Goal: Task Accomplishment & Management: Use online tool/utility

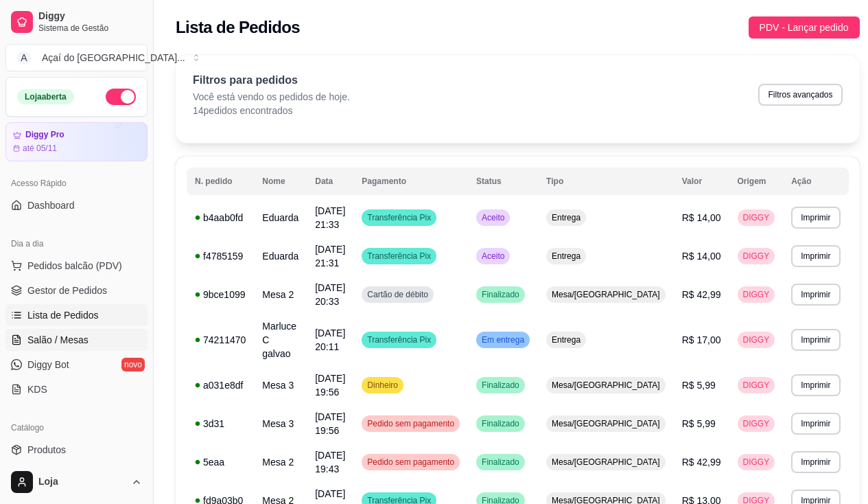
click at [45, 336] on span "Salão / Mesas" at bounding box center [57, 340] width 61 height 14
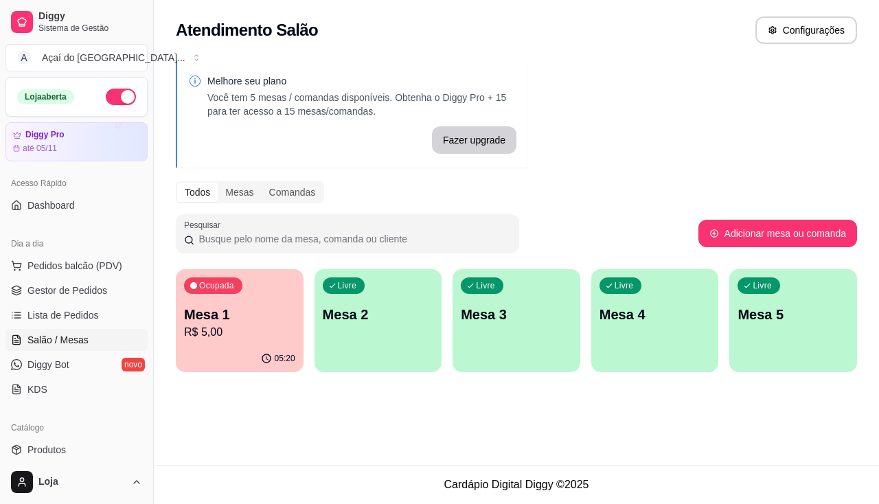
click at [356, 331] on div "Livre Mesa 2" at bounding box center [378, 312] width 128 height 86
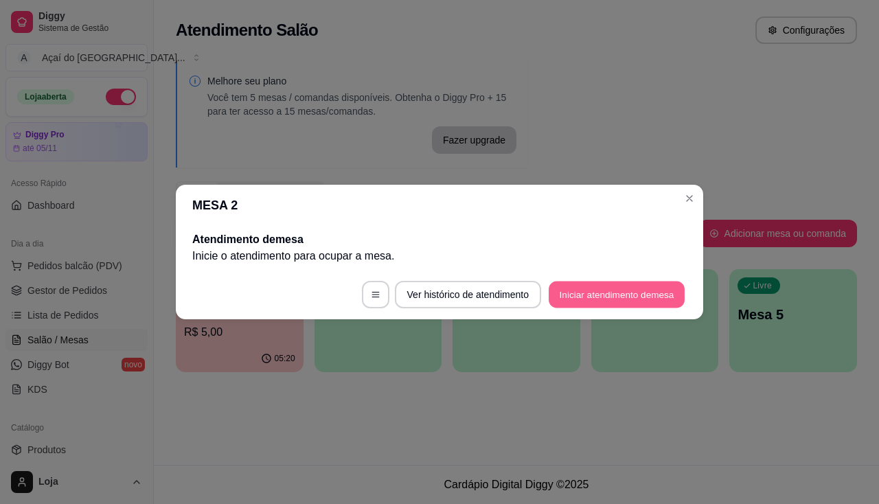
click at [621, 302] on button "Iniciar atendimento de mesa" at bounding box center [616, 294] width 136 height 27
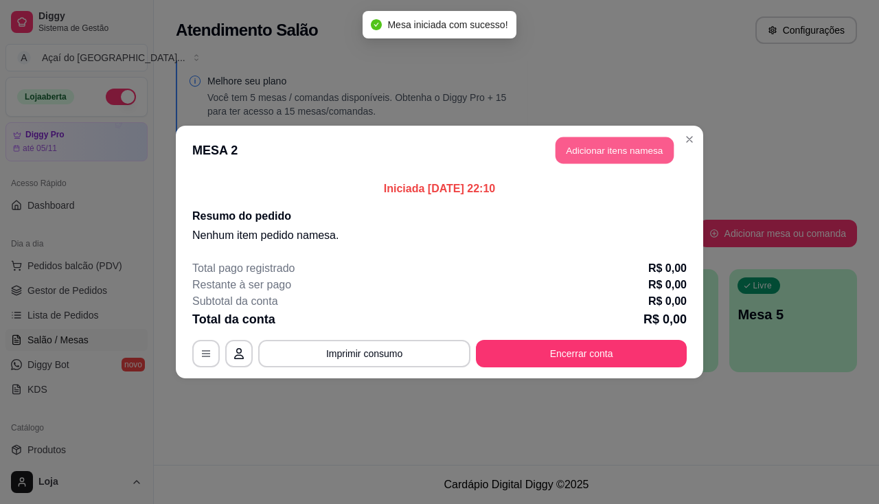
click at [631, 160] on button "Adicionar itens na mesa" at bounding box center [614, 150] width 118 height 27
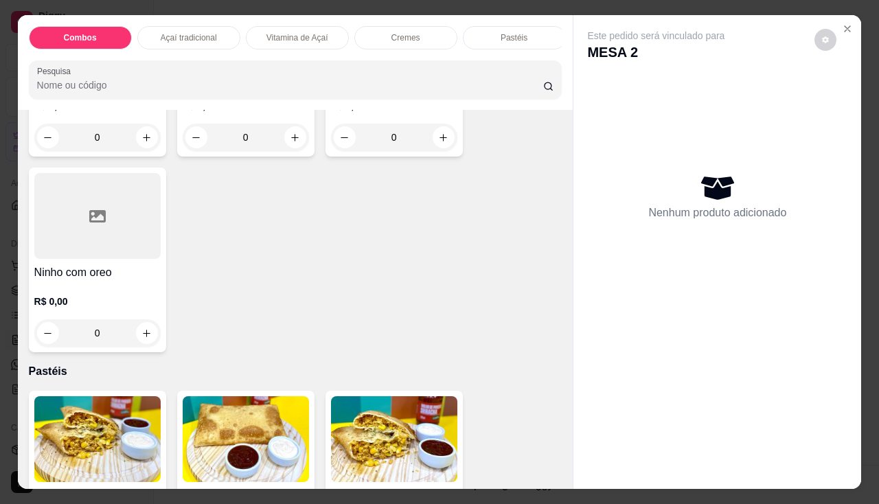
scroll to position [1441, 0]
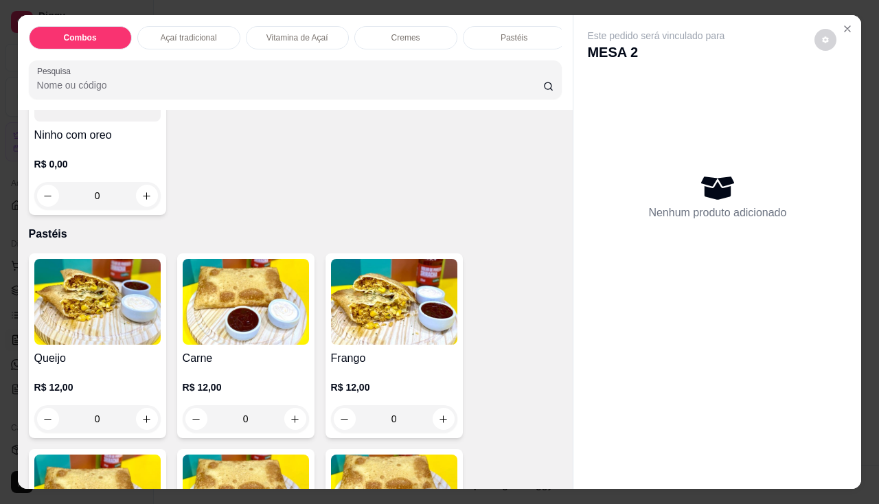
click at [93, 305] on img at bounding box center [97, 302] width 126 height 86
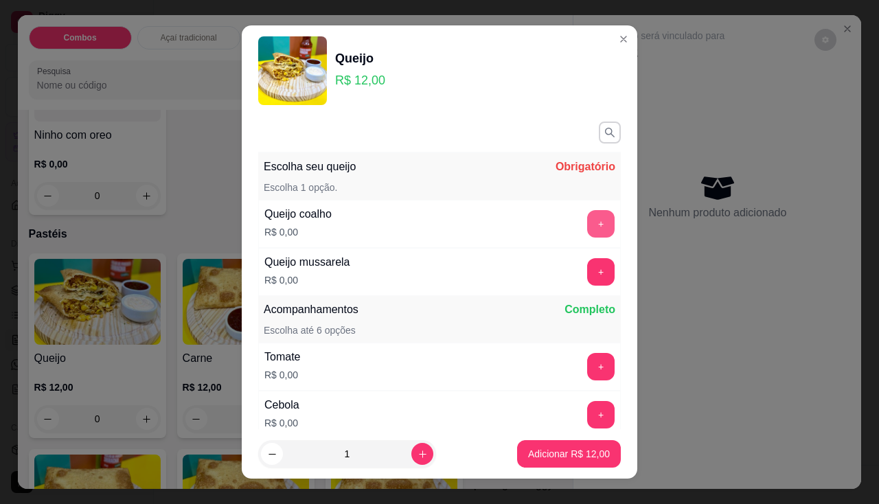
click at [587, 223] on button "+" at bounding box center [600, 223] width 27 height 27
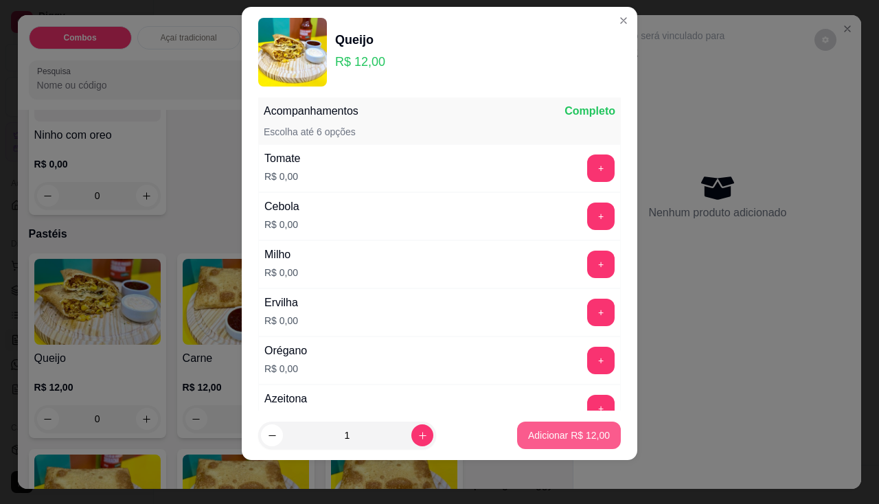
click at [556, 438] on p "Adicionar R$ 12,00" at bounding box center [569, 435] width 82 height 14
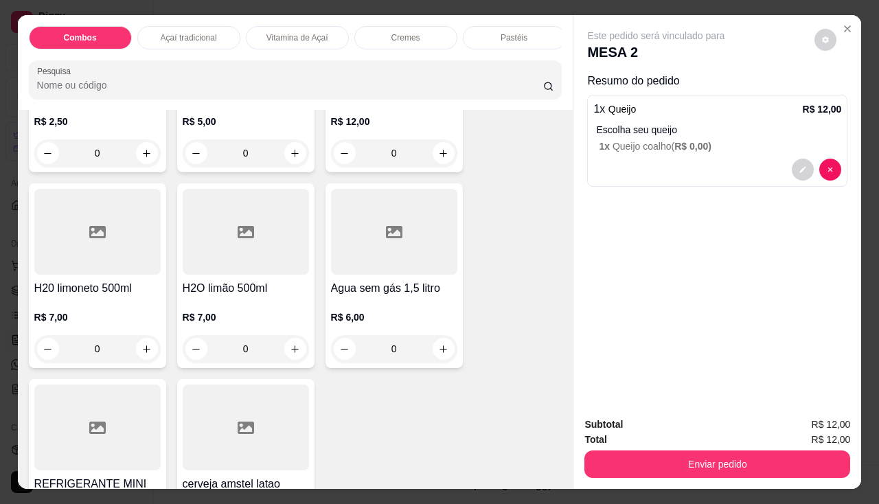
scroll to position [4530, 0]
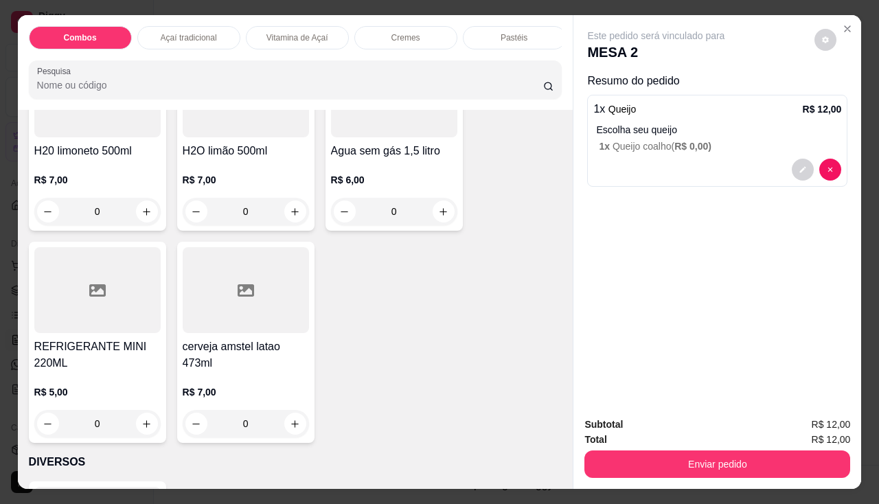
click at [91, 388] on div "R$ 5,00 0" at bounding box center [97, 404] width 126 height 66
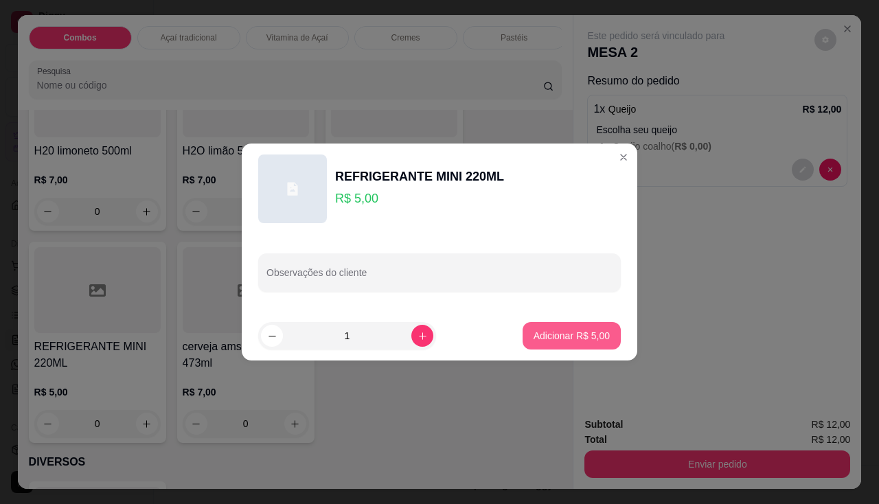
click at [524, 334] on button "Adicionar R$ 5,00" at bounding box center [571, 335] width 98 height 27
type input "1"
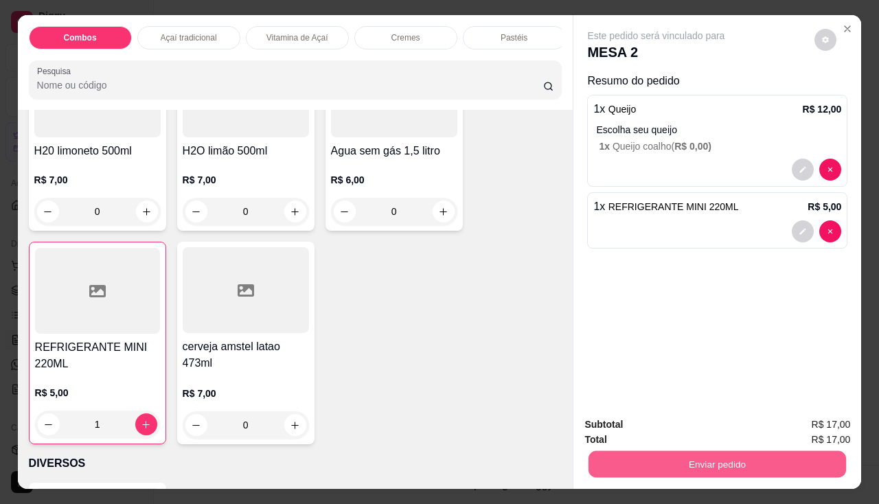
click at [627, 458] on button "Enviar pedido" at bounding box center [716, 464] width 257 height 27
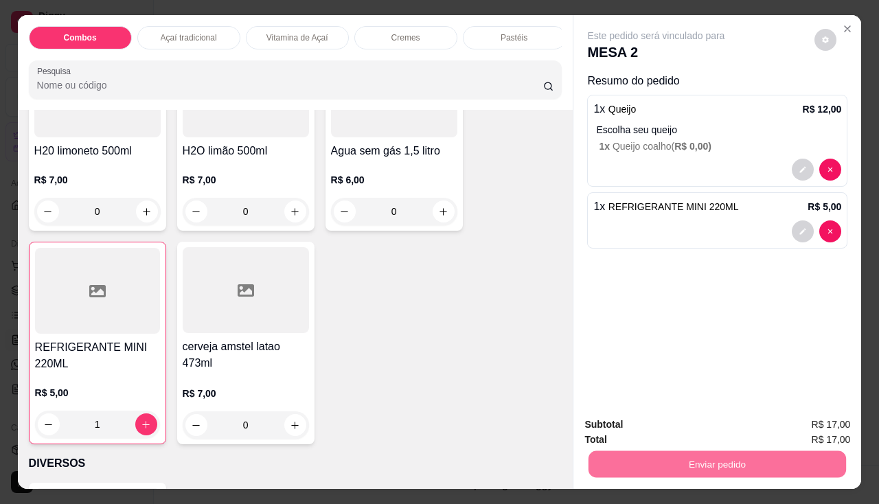
click at [787, 428] on button "Enviar pedido" at bounding box center [815, 426] width 78 height 26
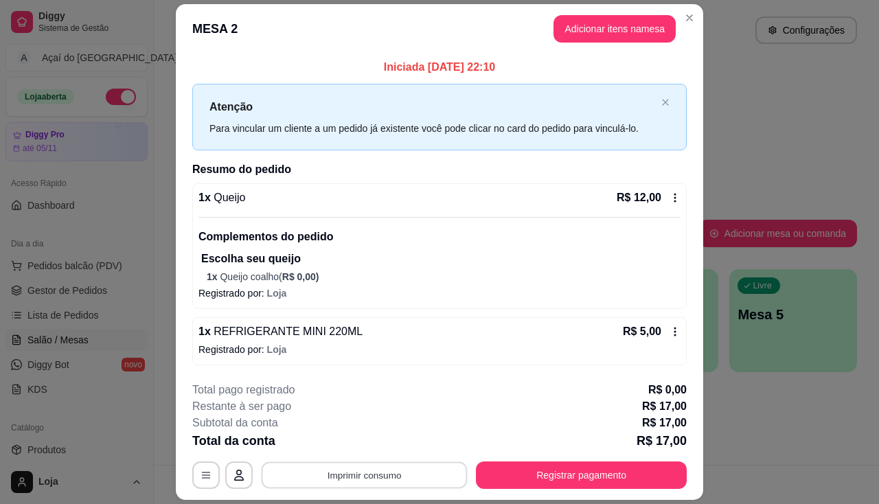
click at [363, 474] on button "Imprimir consumo" at bounding box center [365, 475] width 206 height 27
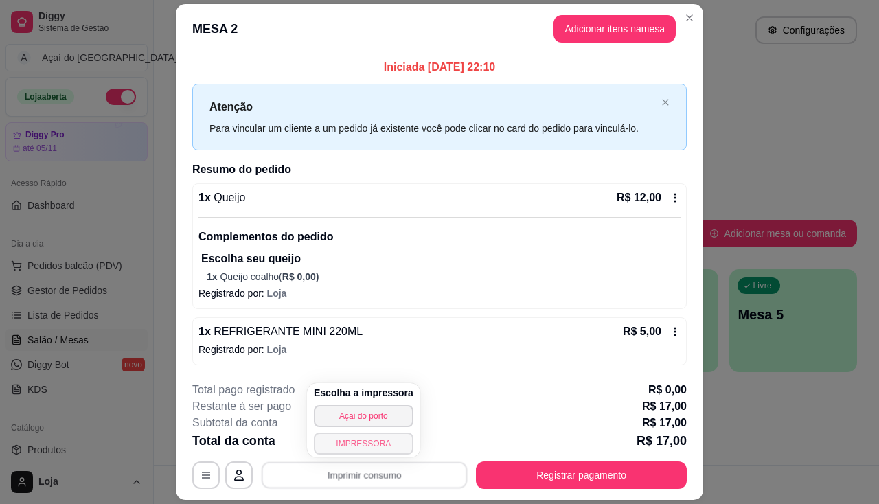
click at [371, 448] on button "IMPRESSORA" at bounding box center [364, 443] width 100 height 22
